Goal: Task Accomplishment & Management: Use online tool/utility

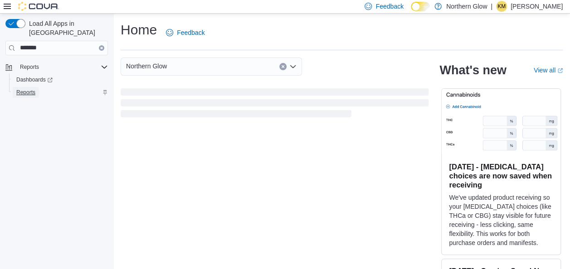
click at [29, 89] on span "Reports" at bounding box center [25, 92] width 19 height 7
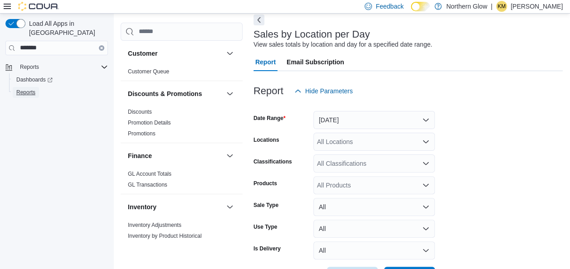
scroll to position [77, 0]
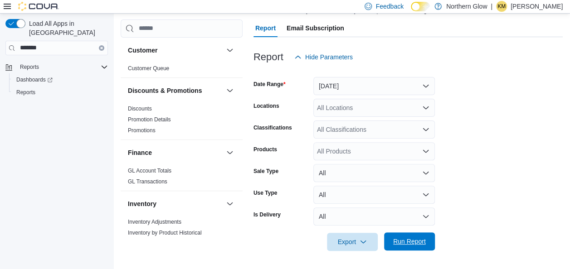
click at [421, 247] on span "Run Report" at bounding box center [409, 241] width 40 height 18
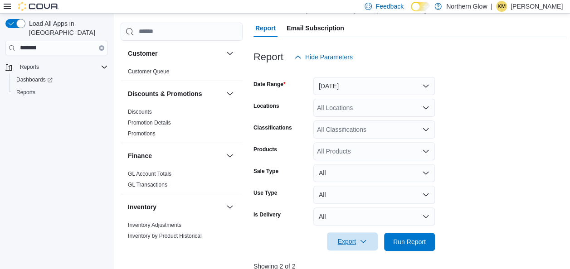
click at [348, 245] on span "Export" at bounding box center [352, 241] width 40 height 18
click at [346, 208] on span "Export to Csv" at bounding box center [353, 205] width 41 height 7
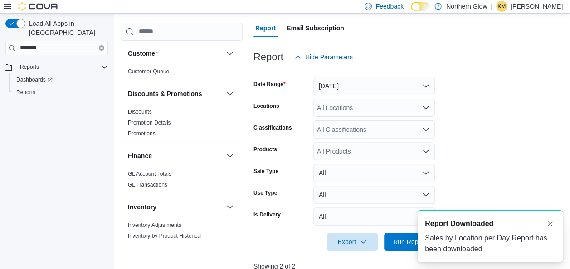
click at [517, 147] on form "Date Range [DATE] Locations All Locations Classifications All Classifications P…" at bounding box center [409, 158] width 313 height 185
click at [546, 223] on button "Dismiss toast" at bounding box center [549, 223] width 11 height 11
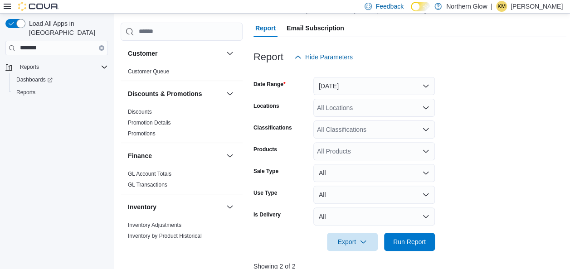
click at [539, 10] on p "[PERSON_NAME]" at bounding box center [536, 6] width 52 height 11
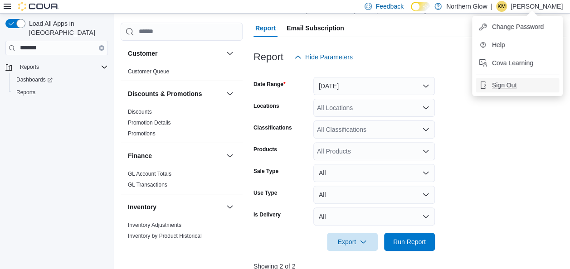
click at [506, 82] on span "Sign Out" at bounding box center [504, 85] width 24 height 9
